Goal: Task Accomplishment & Management: Use online tool/utility

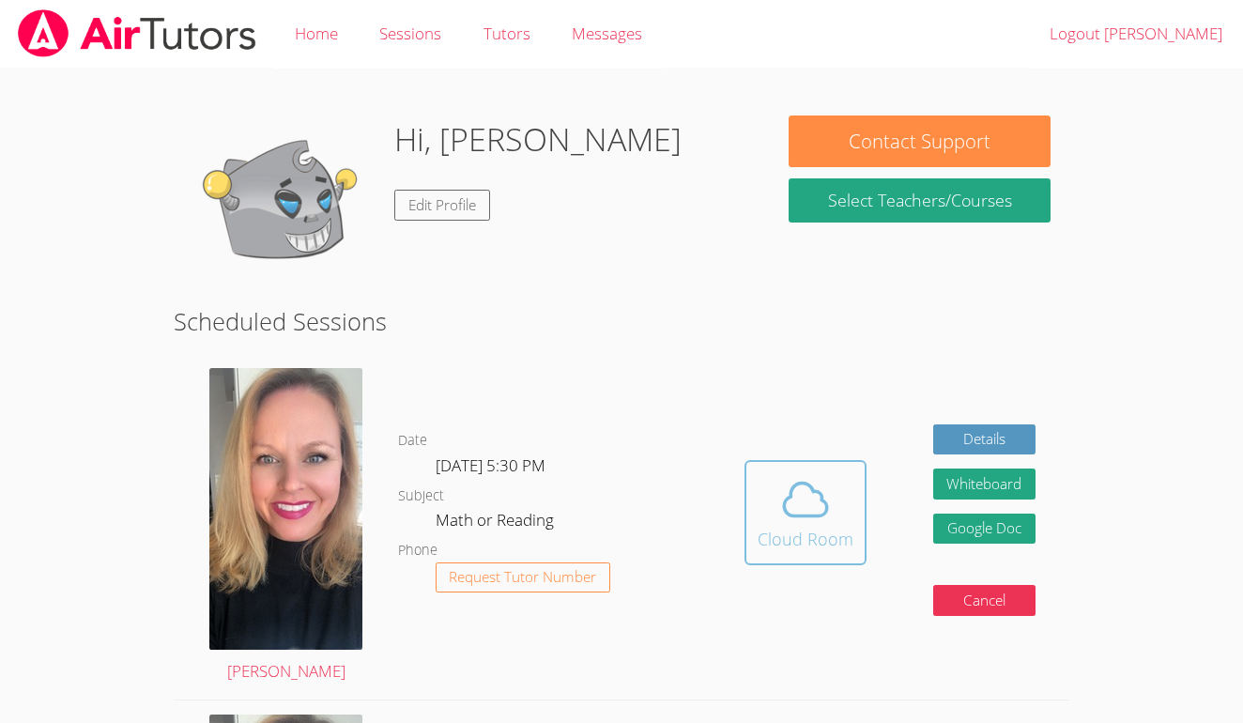
click at [791, 501] on icon at bounding box center [805, 499] width 53 height 53
click at [813, 496] on icon at bounding box center [805, 499] width 53 height 53
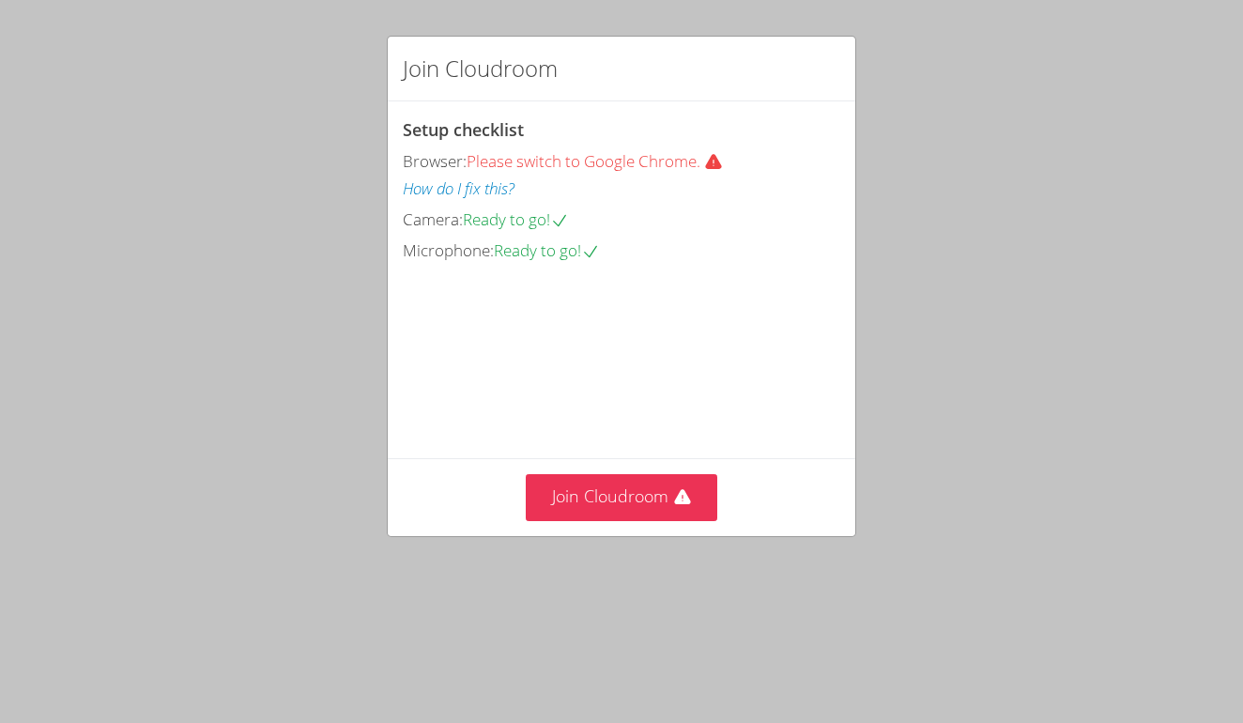
click at [674, 420] on video at bounding box center [544, 349] width 282 height 141
click at [655, 520] on button "Join Cloudroom" at bounding box center [622, 497] width 193 height 46
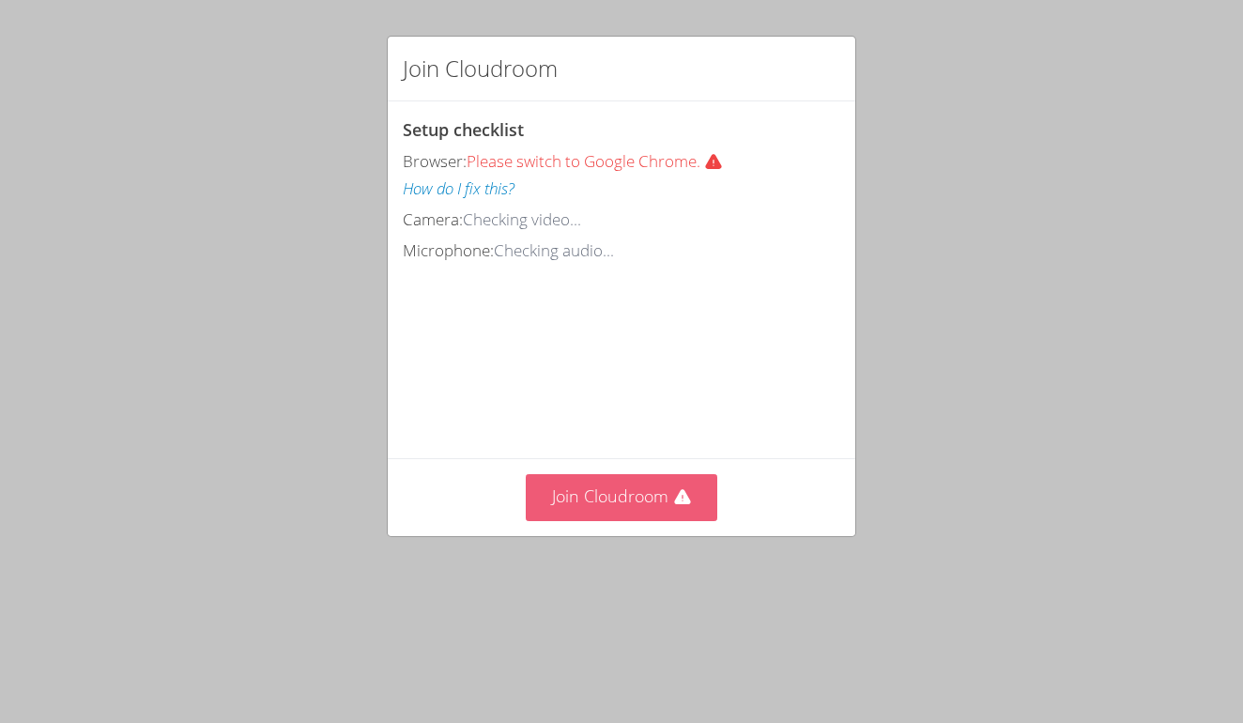
click at [646, 494] on button "Join Cloudroom" at bounding box center [622, 497] width 193 height 46
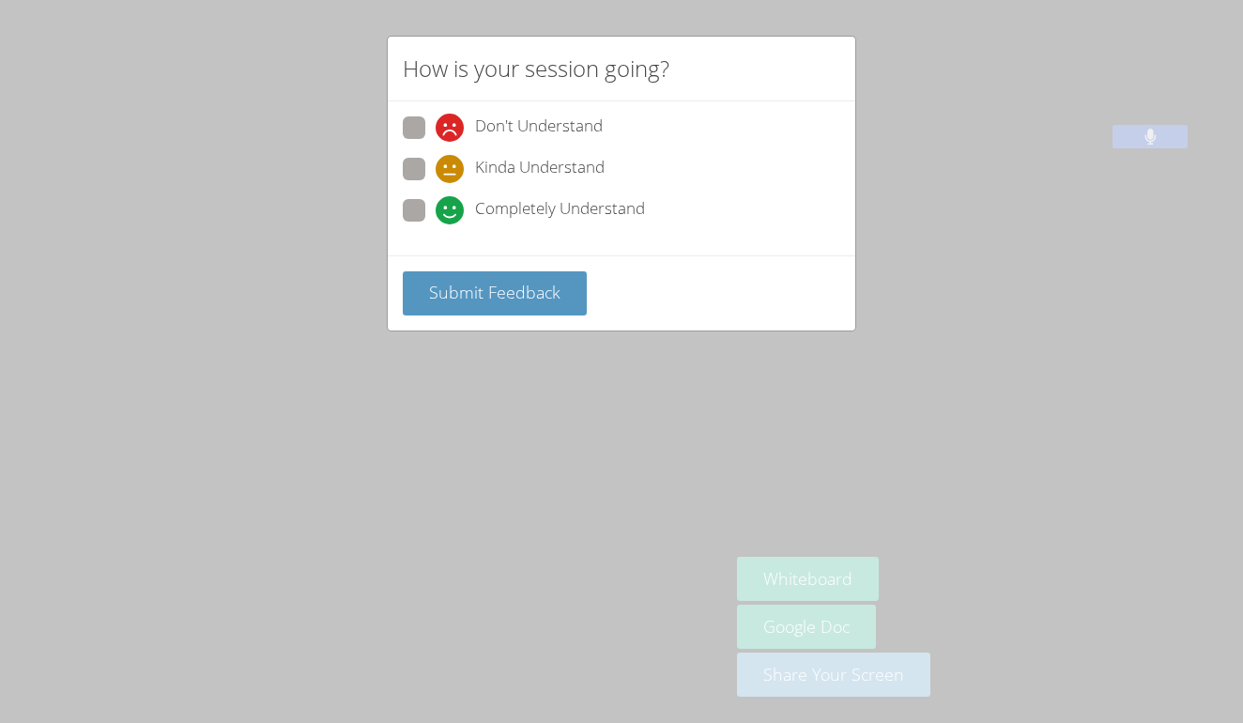
click at [436, 224] on span at bounding box center [436, 224] width 0 height 0
click at [436, 203] on input "Completely Understand" at bounding box center [444, 207] width 16 height 16
radio input "true"
click at [485, 291] on span "Submit Feedback" at bounding box center [494, 292] width 131 height 23
